Goal: Find specific page/section: Find specific page/section

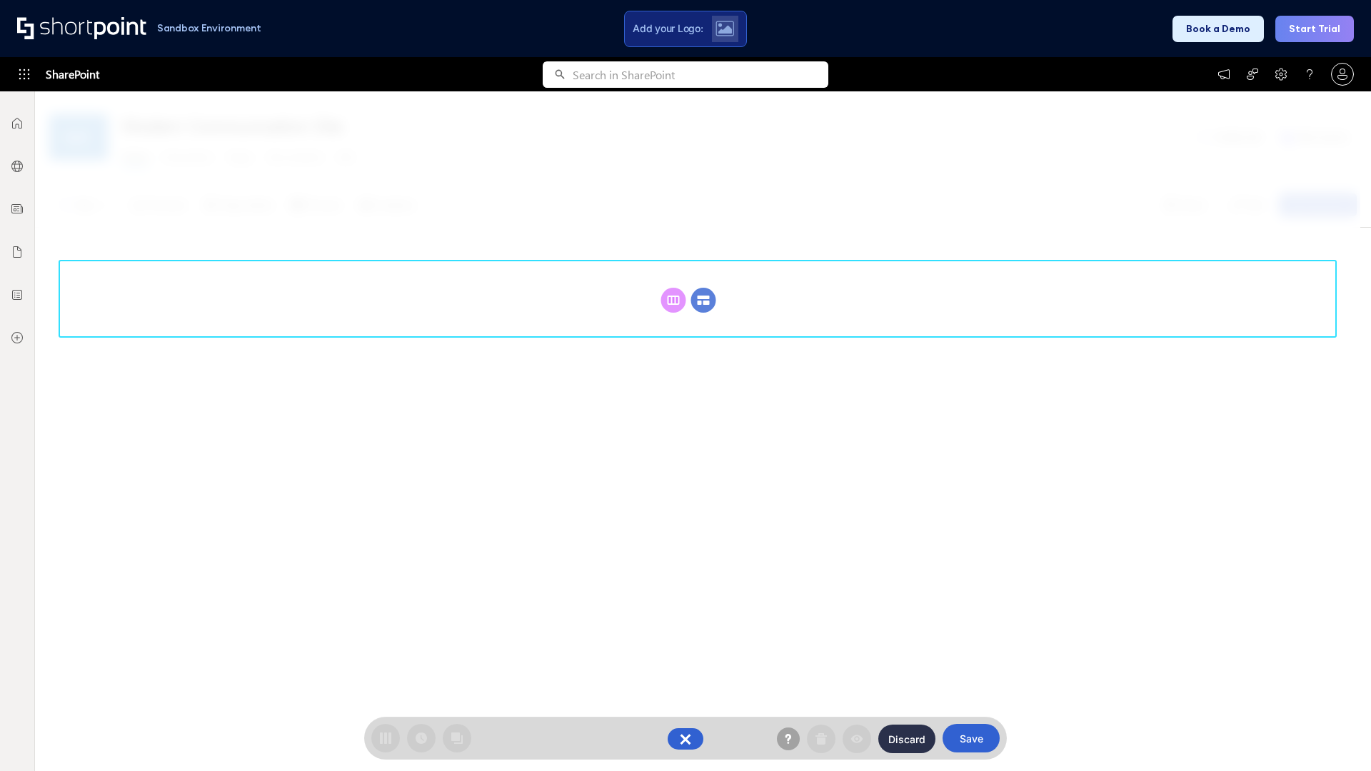
click at [703, 300] on circle at bounding box center [703, 300] width 25 height 25
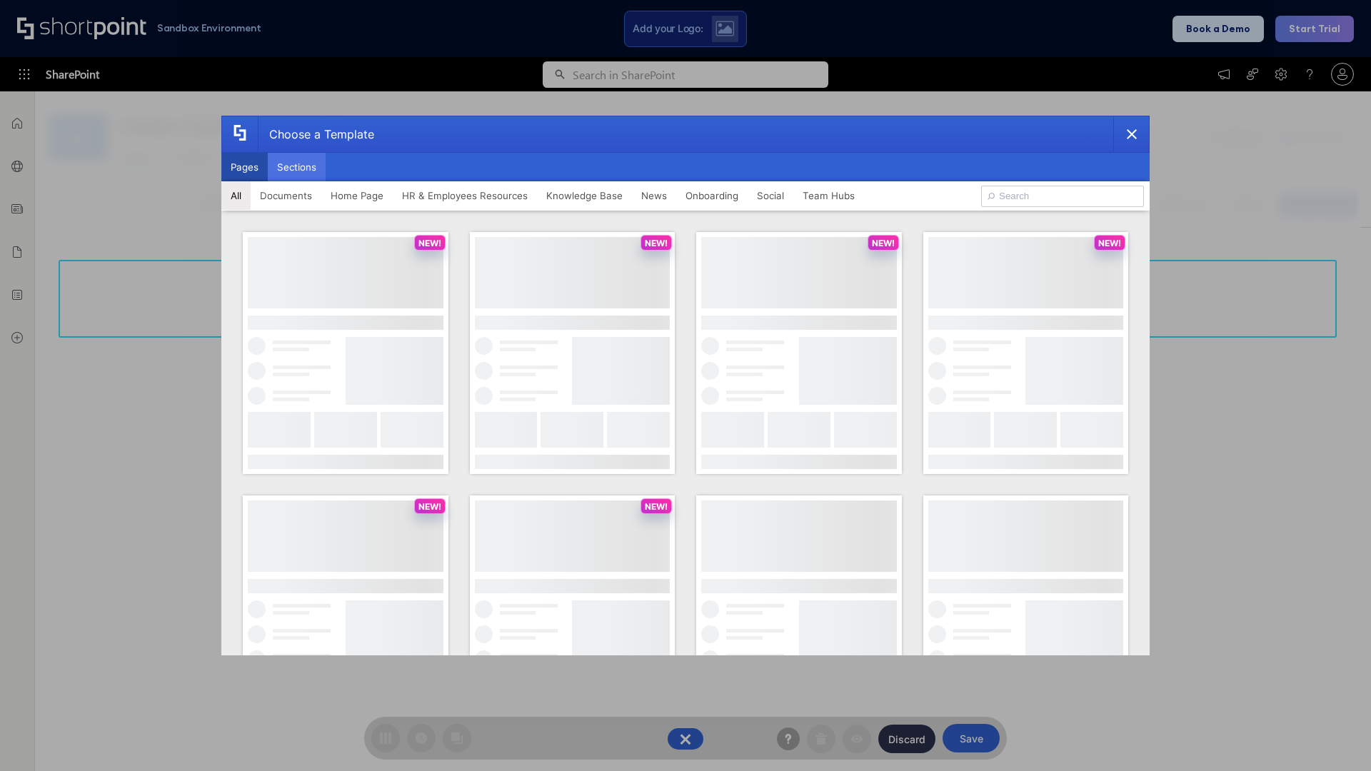
click at [296, 167] on button "Sections" at bounding box center [297, 167] width 58 height 29
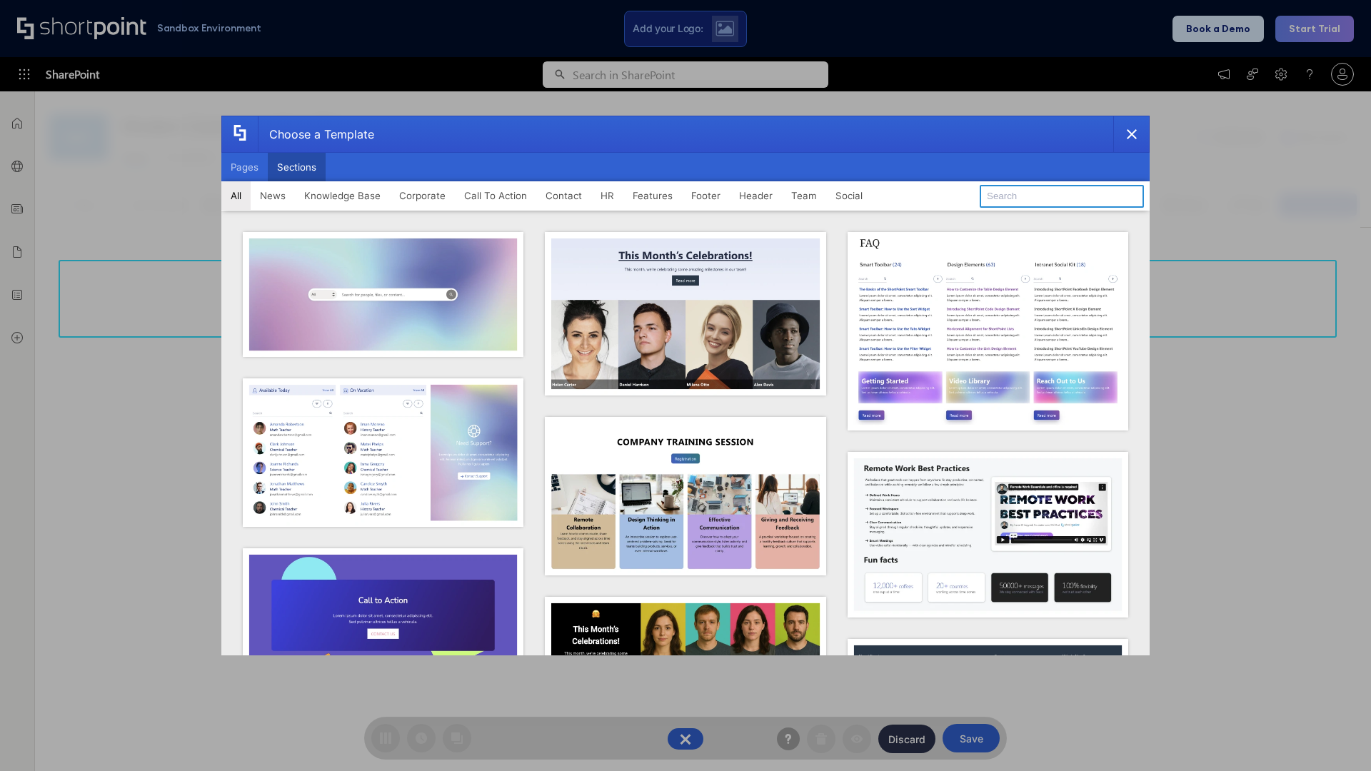
type input "Features Kit 3"
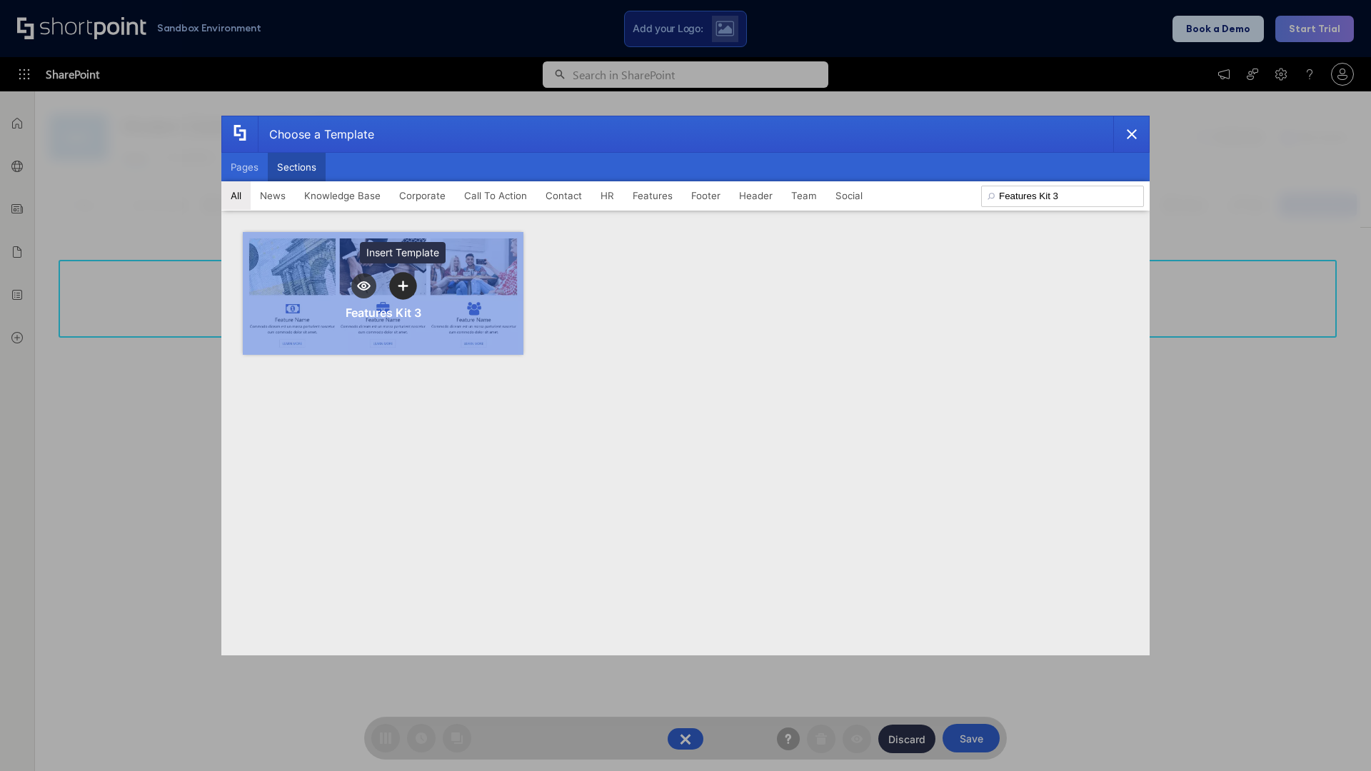
click at [403, 286] on icon "template selector" at bounding box center [403, 286] width 10 height 10
